Goal: Communication & Community: Answer question/provide support

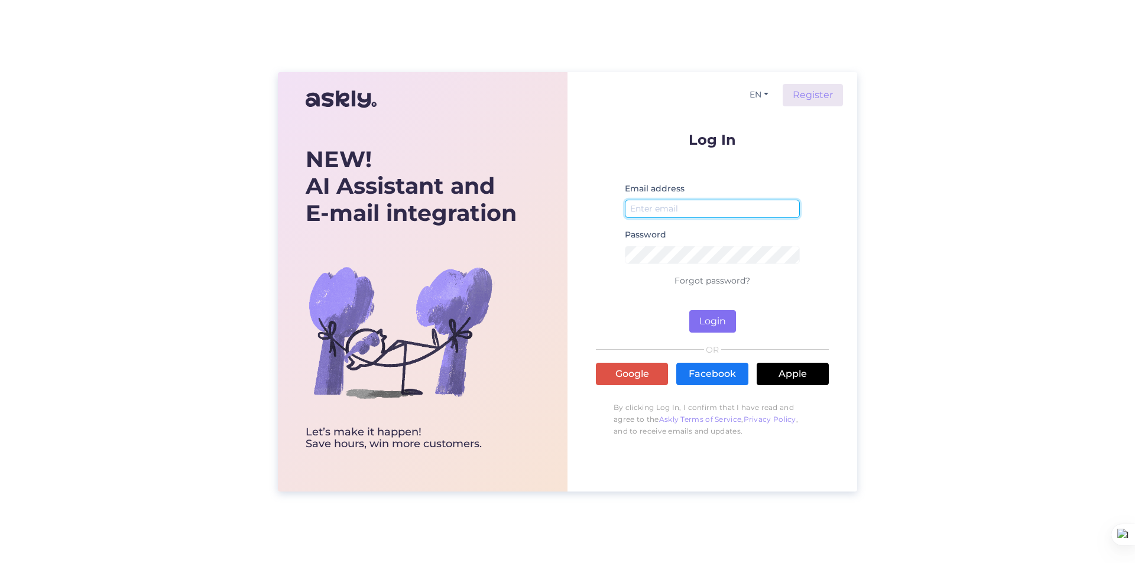
type input "[EMAIL_ADDRESS][DOMAIN_NAME]"
click at [694, 320] on button "Login" at bounding box center [712, 321] width 47 height 22
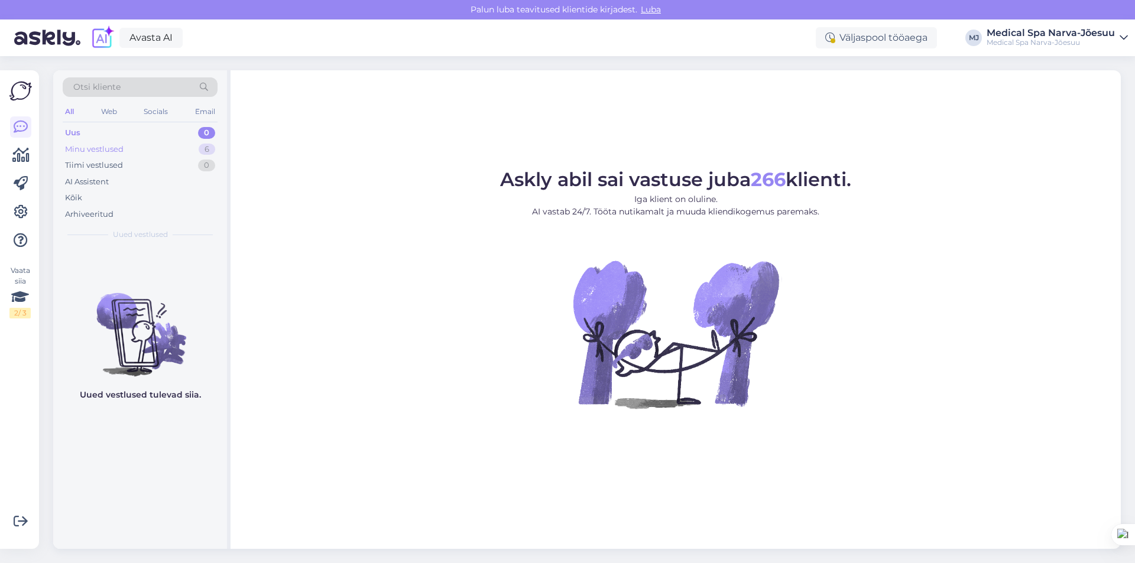
click at [79, 149] on div "Minu vestlused" at bounding box center [94, 150] width 59 height 12
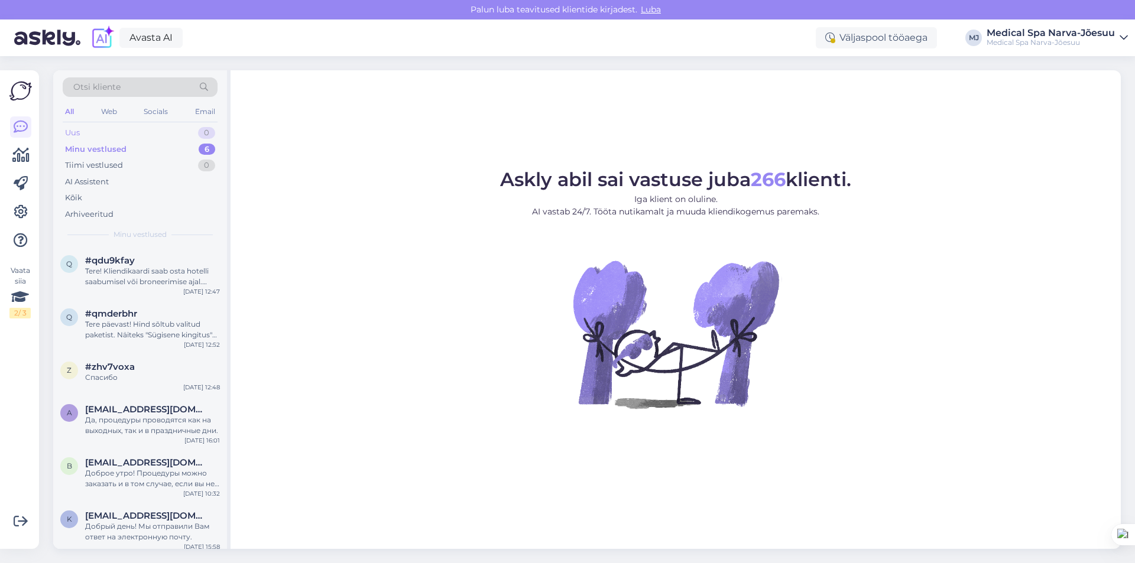
click at [86, 132] on div "Uus 0" at bounding box center [140, 133] width 155 height 17
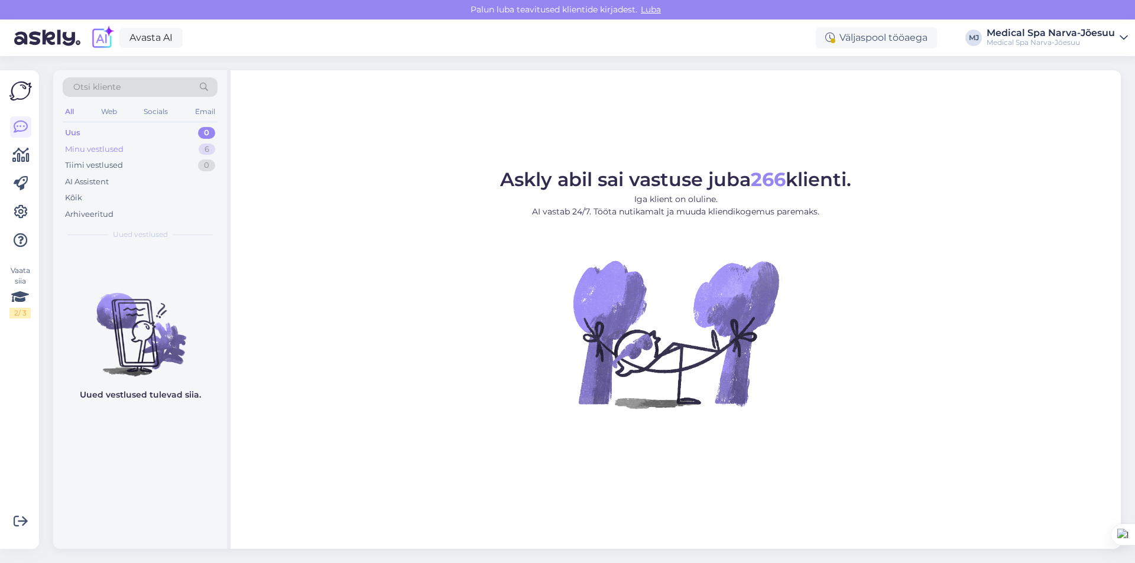
click at [81, 147] on div "Minu vestlused" at bounding box center [94, 150] width 59 height 12
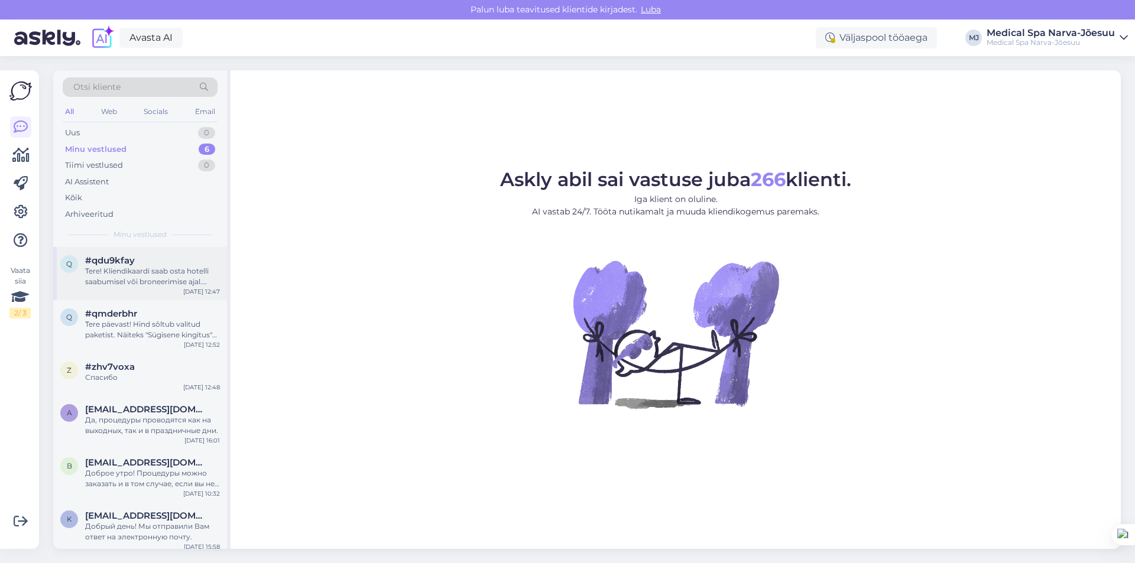
click at [158, 275] on div "Tere! Kliendikaardi saab osta hotelli saabumisel või broneerimise ajal. Samuti …" at bounding box center [152, 276] width 135 height 21
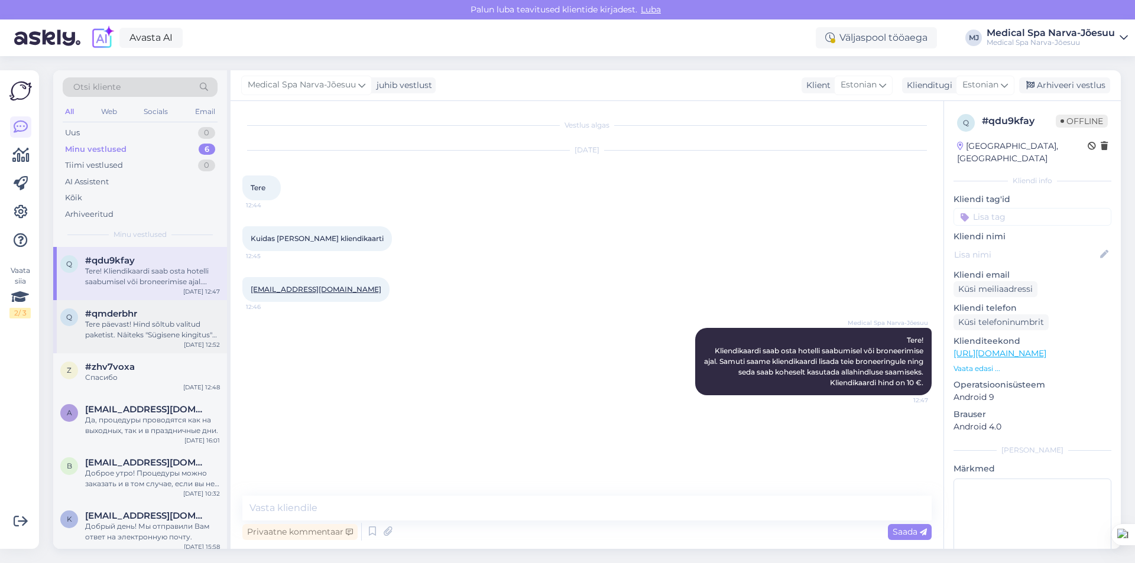
click at [148, 316] on div "#qmderbhr" at bounding box center [152, 314] width 135 height 11
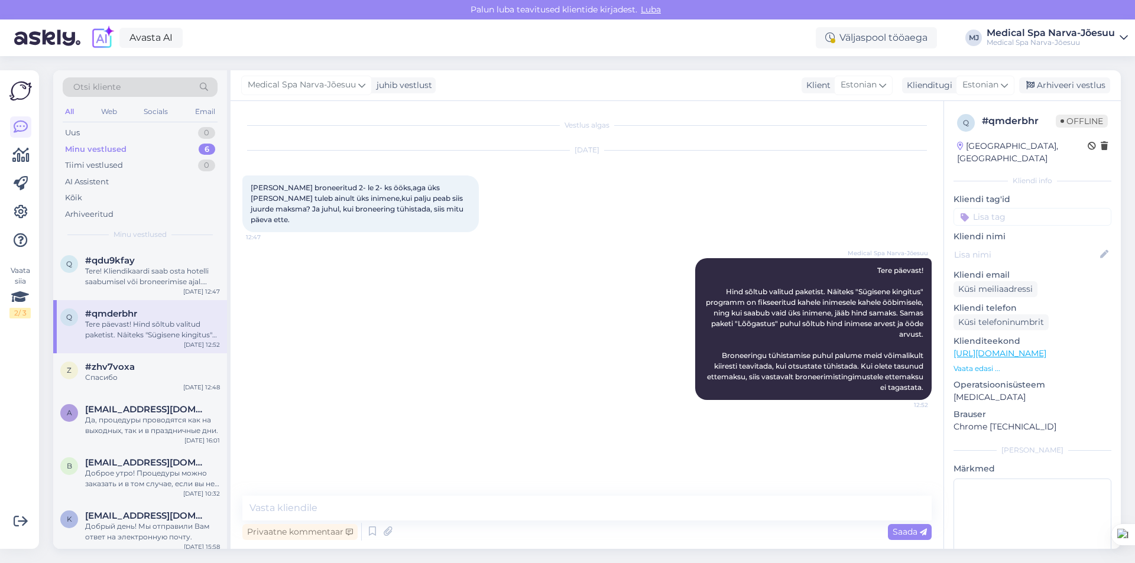
click at [205, 150] on div "6" at bounding box center [207, 150] width 17 height 12
